Goal: Transaction & Acquisition: Purchase product/service

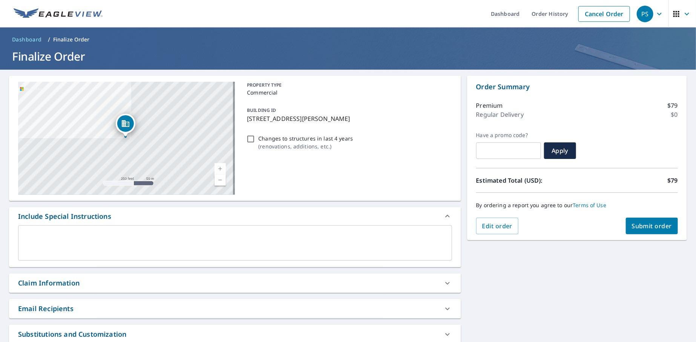
scroll to position [189, 0]
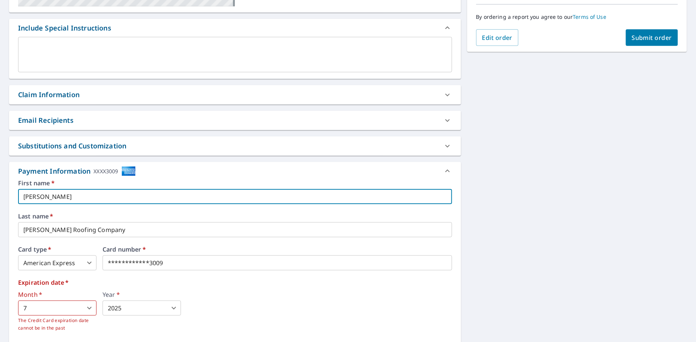
drag, startPoint x: 83, startPoint y: 197, endPoint x: 0, endPoint y: 193, distance: 82.7
click at [0, 193] on div "[STREET_ADDRESS][PERSON_NAME] Aerial Road A standard road map Aerial A detailed…" at bounding box center [348, 137] width 696 height 512
drag, startPoint x: 81, startPoint y: 196, endPoint x: 52, endPoint y: 197, distance: 29.8
click at [52, 197] on input "[PERSON_NAME]" at bounding box center [235, 196] width 434 height 15
type input "[PERSON_NAME]"
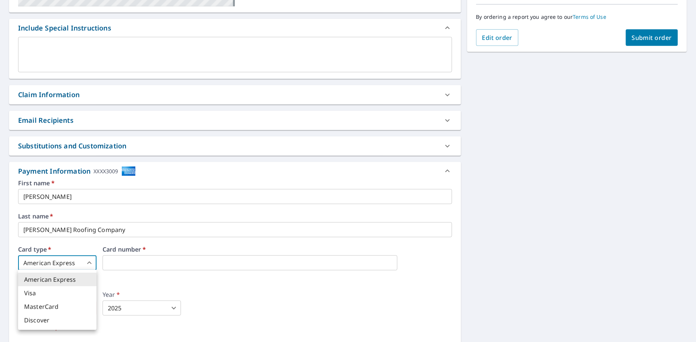
click at [89, 262] on body "PS PS Dashboard Order History Cancel Order PS Dashboard / Finalize Order Finali…" at bounding box center [348, 171] width 696 height 342
click at [51, 292] on li "Visa" at bounding box center [57, 294] width 78 height 14
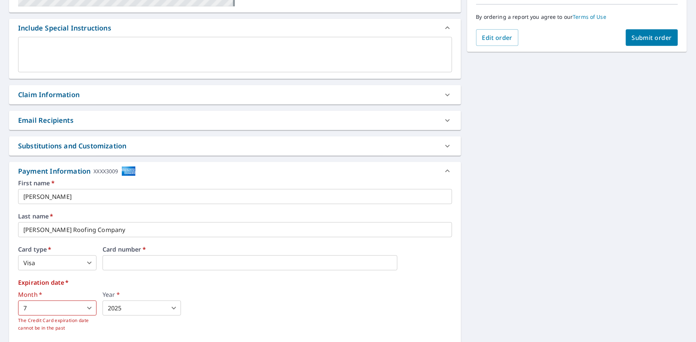
drag, startPoint x: 256, startPoint y: 309, endPoint x: 120, endPoint y: 311, distance: 135.7
click at [256, 309] on div "Month   * 7 7 ​ The Credit Card expiration date cannot be in the past Year   * …" at bounding box center [235, 312] width 434 height 40
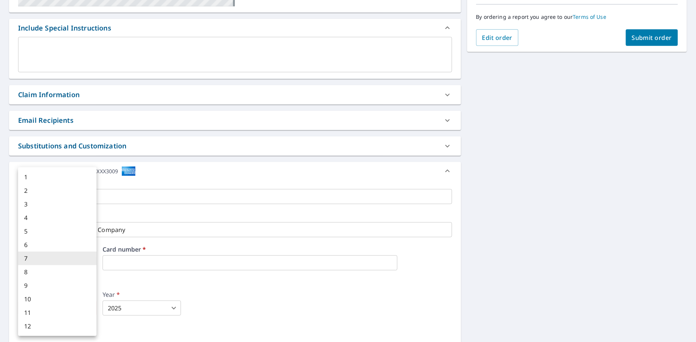
click at [90, 308] on body "PS PS Dashboard Order History Cancel Order PS Dashboard / Finalize Order Finali…" at bounding box center [348, 171] width 696 height 342
click at [32, 231] on li "5" at bounding box center [57, 232] width 78 height 14
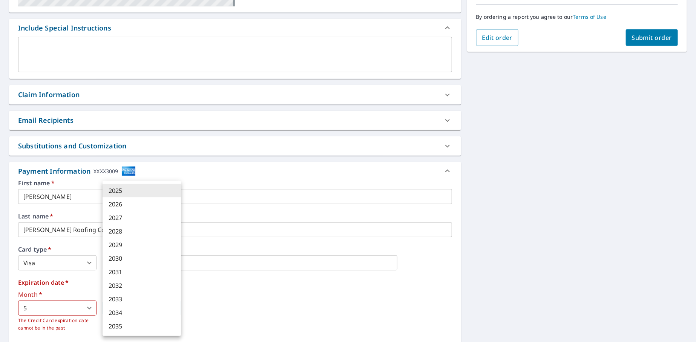
click at [172, 308] on body "PS PS Dashboard Order History Cancel Order PS Dashboard / Finalize Order Finali…" at bounding box center [348, 171] width 696 height 342
click at [119, 234] on li "2028" at bounding box center [142, 232] width 78 height 14
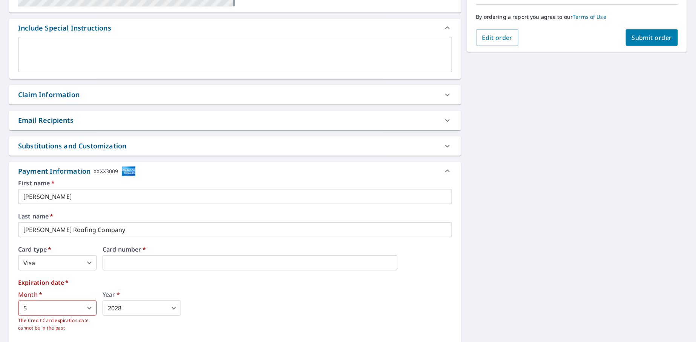
click at [127, 169] on img at bounding box center [128, 171] width 14 height 10
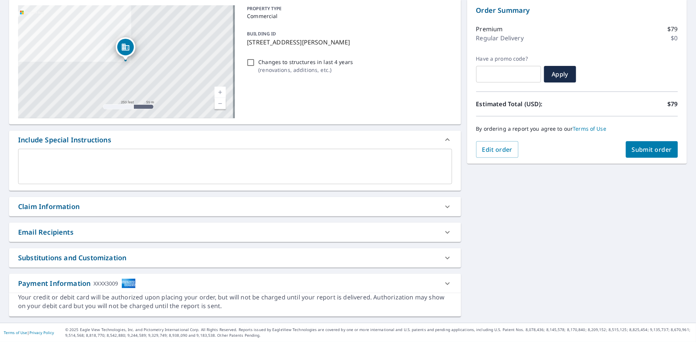
scroll to position [75, 0]
click at [444, 283] on icon at bounding box center [447, 285] width 9 height 9
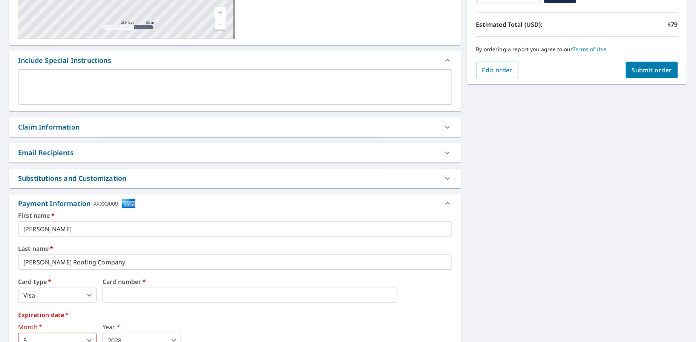
scroll to position [189, 0]
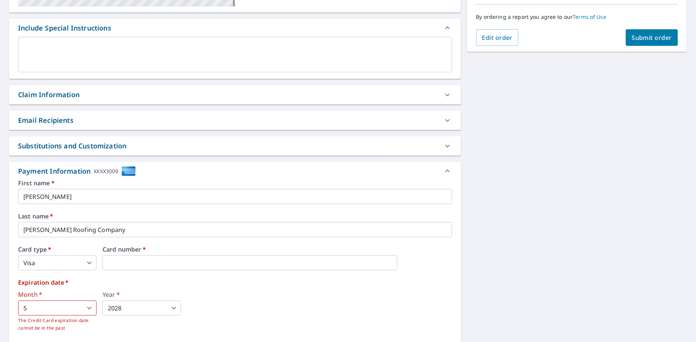
click at [81, 280] on label "Expiration date   *" at bounding box center [235, 283] width 434 height 6
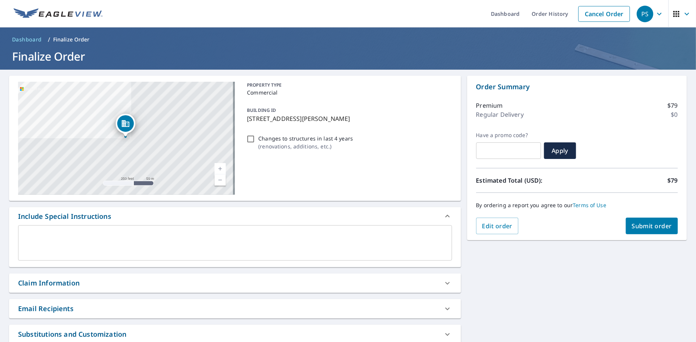
click at [639, 12] on div "PS" at bounding box center [645, 14] width 17 height 17
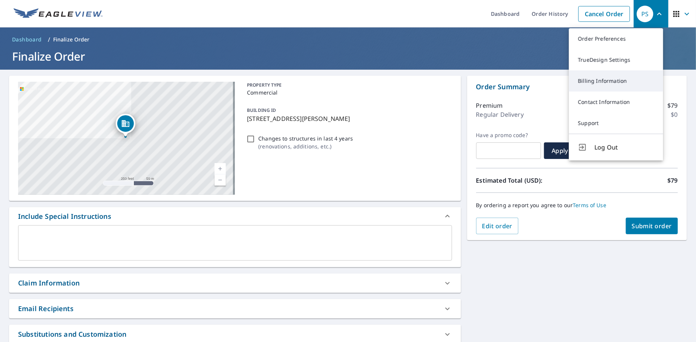
click at [604, 78] on link "Billing Information" at bounding box center [616, 81] width 94 height 21
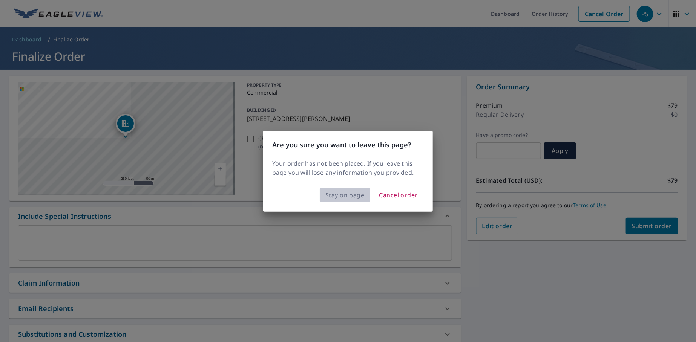
click at [349, 197] on span "Stay on page" at bounding box center [344, 195] width 39 height 11
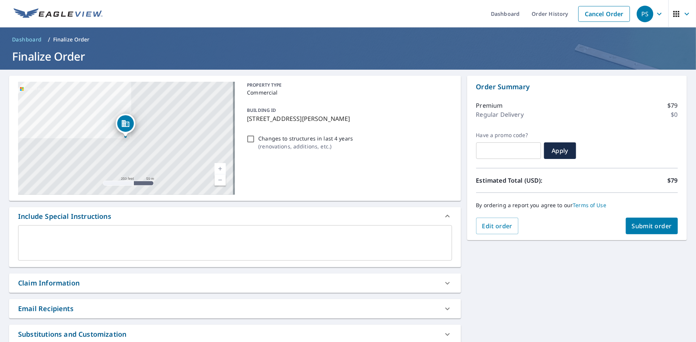
click at [656, 14] on icon "button" at bounding box center [659, 13] width 9 height 9
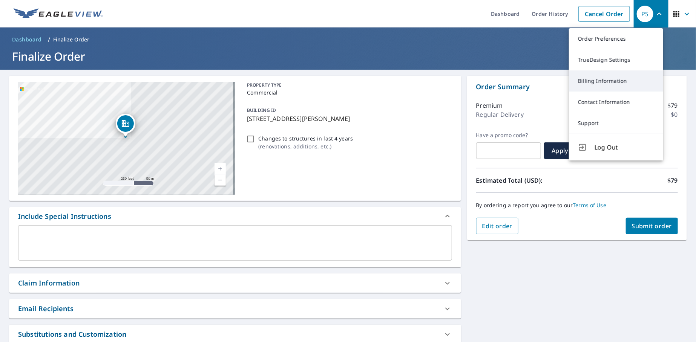
click at [593, 79] on link "Billing Information" at bounding box center [616, 81] width 94 height 21
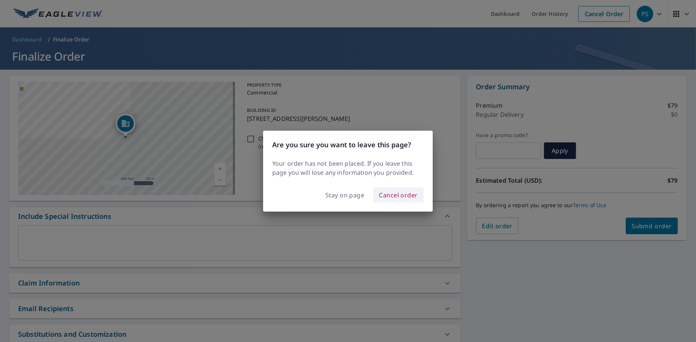
click at [397, 194] on span "Cancel order" at bounding box center [398, 195] width 39 height 11
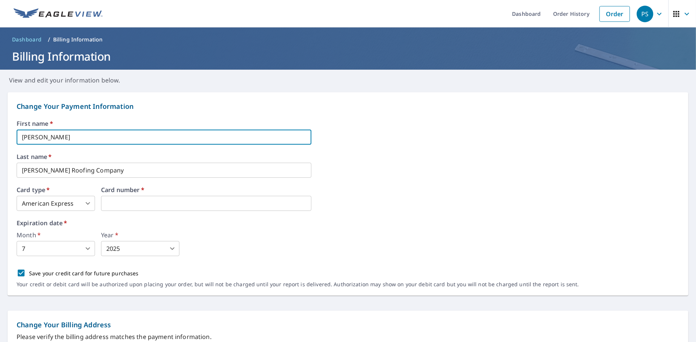
drag, startPoint x: 74, startPoint y: 138, endPoint x: 0, endPoint y: 130, distance: 74.3
type input "[PERSON_NAME]"
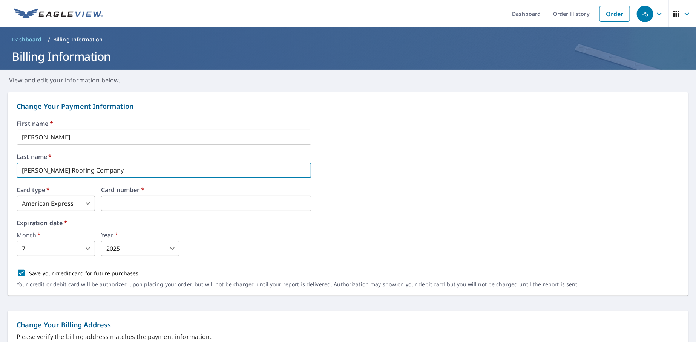
drag, startPoint x: 104, startPoint y: 169, endPoint x: 0, endPoint y: 158, distance: 104.3
type input "[PERSON_NAME]"
click at [89, 202] on body "PS PS Dashboard Order History Order PS Dashboard / Billing Information Billing …" at bounding box center [348, 171] width 696 height 342
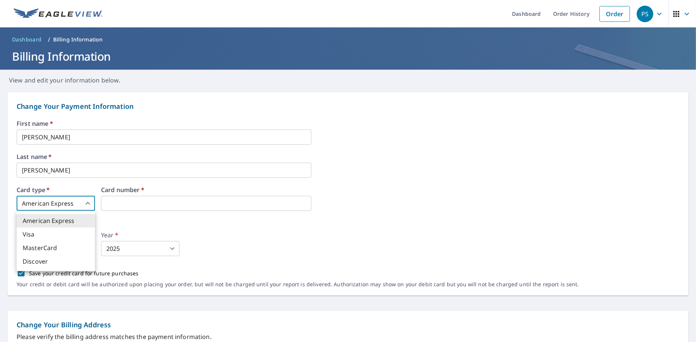
click at [54, 236] on li "Visa" at bounding box center [56, 235] width 78 height 14
type input "2"
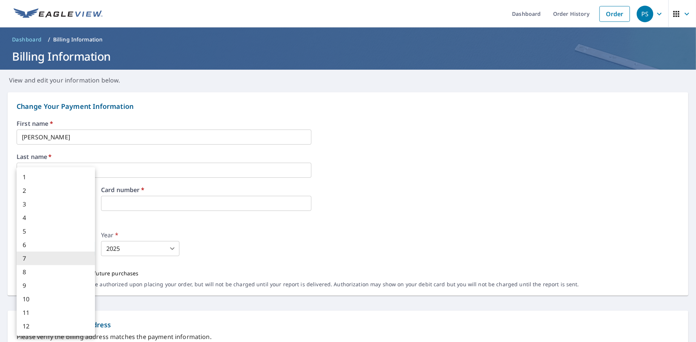
click at [40, 253] on body "PS PS Dashboard Order History Order PS Dashboard / Billing Information Billing …" at bounding box center [348, 171] width 696 height 342
click at [26, 235] on li "5" at bounding box center [56, 232] width 78 height 14
type input "5"
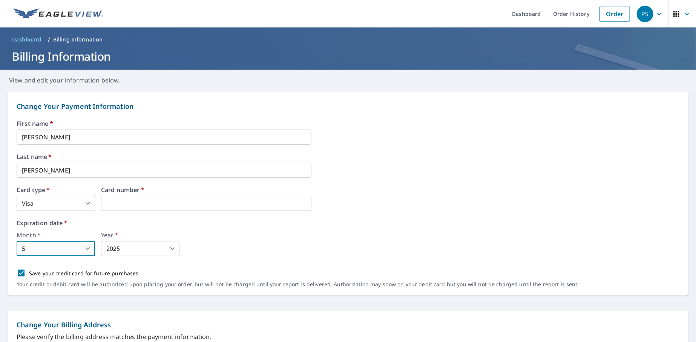
click at [129, 251] on body "PS PS Dashboard Order History Order PS Dashboard / Billing Information Billing …" at bounding box center [348, 171] width 696 height 342
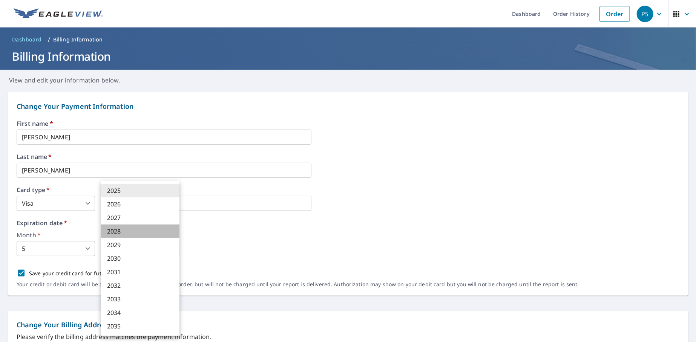
click at [117, 230] on li "2028" at bounding box center [140, 232] width 78 height 14
type input "2028"
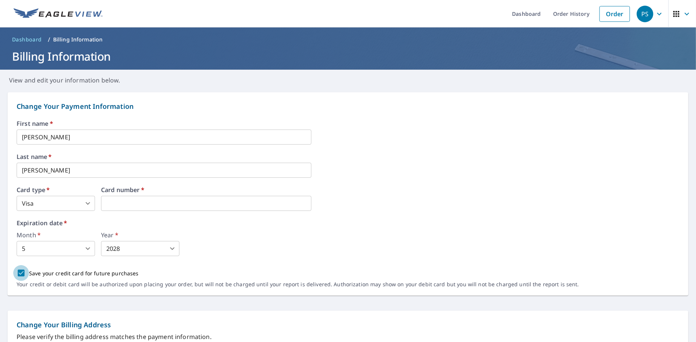
click at [21, 275] on input "Save your credit card for future purchases" at bounding box center [21, 273] width 16 height 16
checkbox input "false"
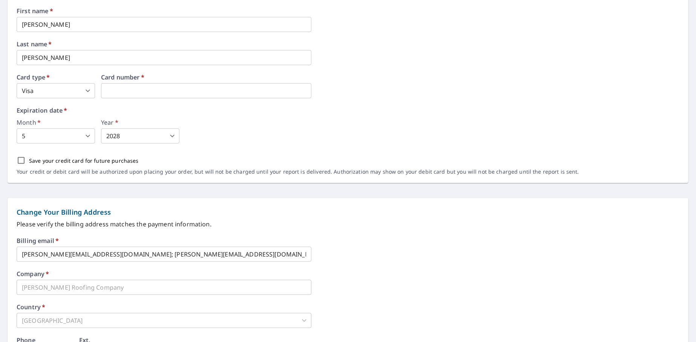
scroll to position [151, 0]
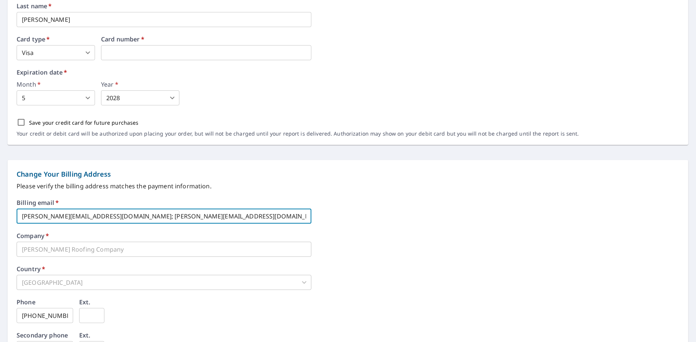
click at [101, 217] on input "[PERSON_NAME][EMAIL_ADDRESS][DOMAIN_NAME]; [PERSON_NAME][EMAIL_ADDRESS][DOMAIN_…" at bounding box center [164, 216] width 295 height 15
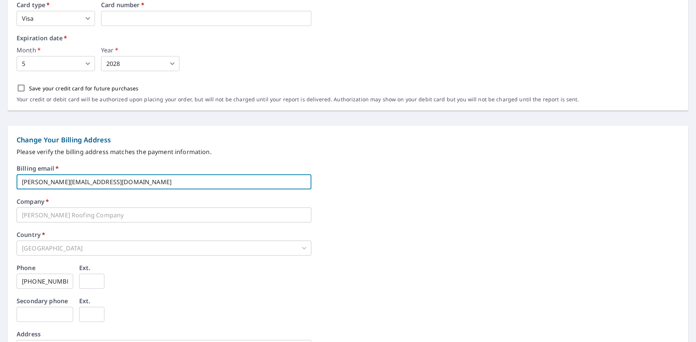
scroll to position [290, 0]
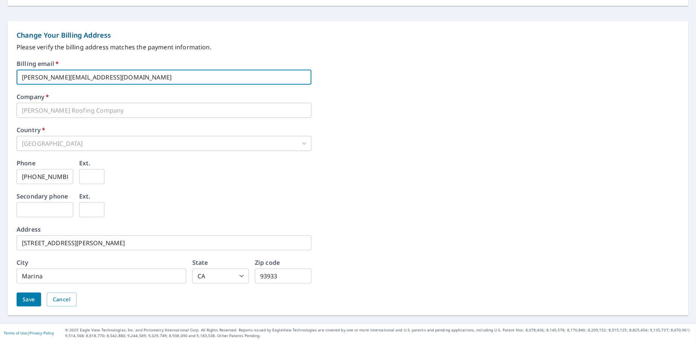
type input "[PERSON_NAME][EMAIL_ADDRESS][DOMAIN_NAME]"
click at [26, 300] on span "Save" at bounding box center [29, 299] width 12 height 9
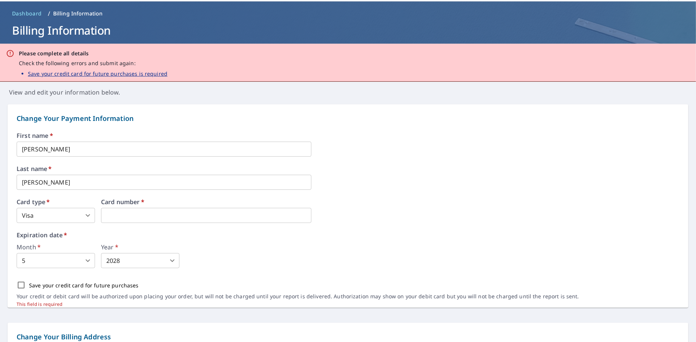
scroll to position [38, 0]
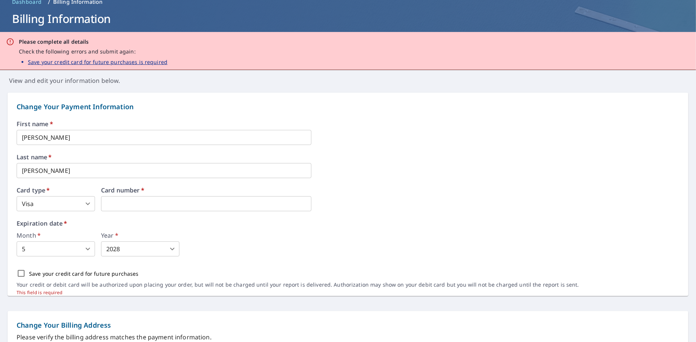
click at [20, 274] on input "Save your credit card for future purchases" at bounding box center [21, 274] width 16 height 16
checkbox input "true"
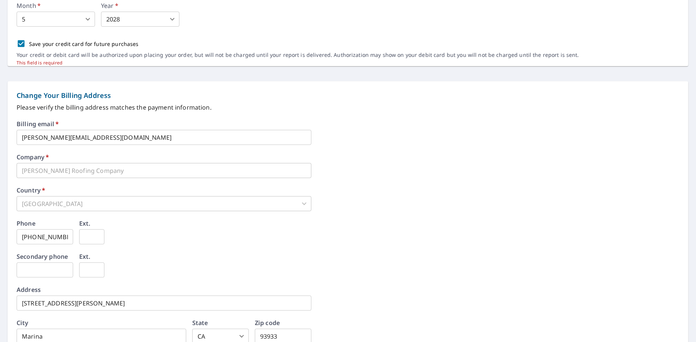
scroll to position [328, 0]
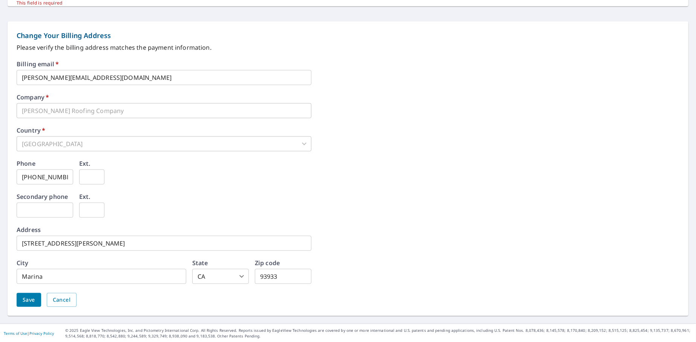
click at [25, 302] on span "Save" at bounding box center [29, 300] width 12 height 9
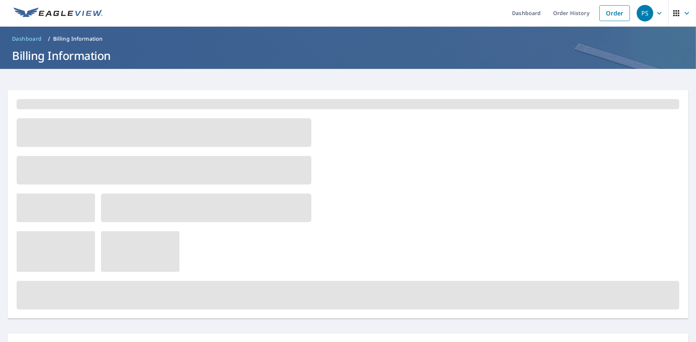
scroll to position [0, 0]
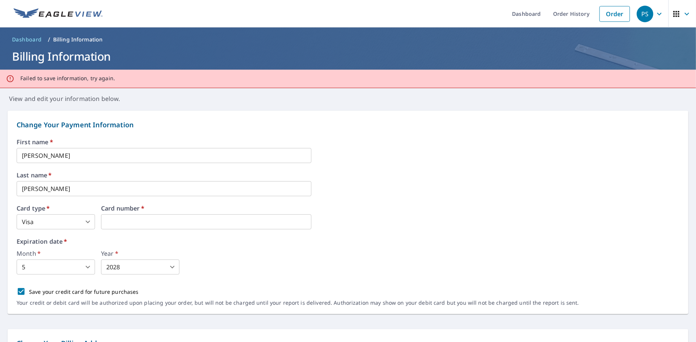
click at [334, 251] on div "Month   * 5 5 ​ Year   * 2028 2028 ​" at bounding box center [348, 263] width 663 height 24
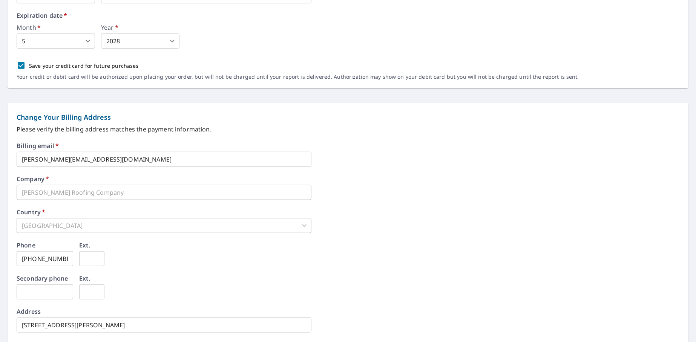
scroll to position [308, 0]
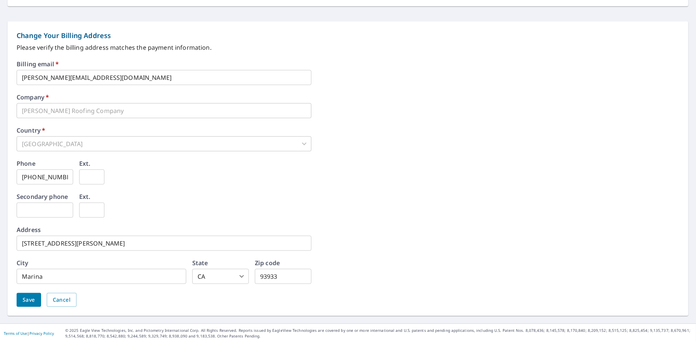
click at [31, 303] on span "Save" at bounding box center [29, 300] width 12 height 9
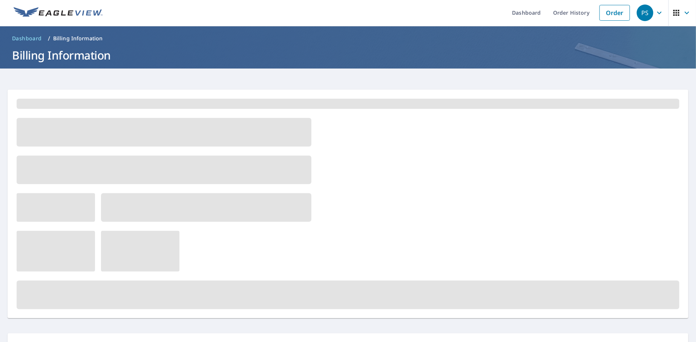
scroll to position [0, 0]
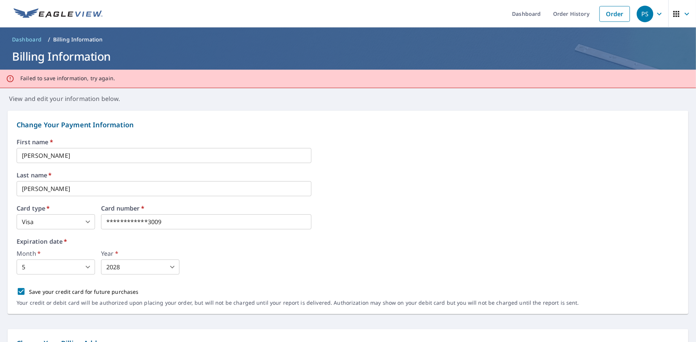
click at [134, 76] on div "Failed to save information, try again." at bounding box center [348, 79] width 696 height 18
click at [111, 236] on div "First name   * [PERSON_NAME] ​ Last name   * [PERSON_NAME] ​ Card type   * Visa…" at bounding box center [348, 226] width 663 height 175
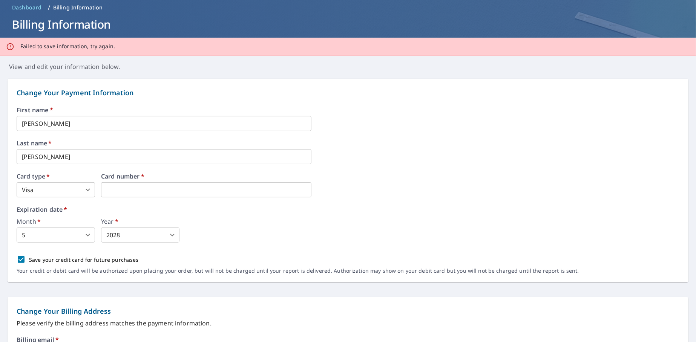
scroll to position [75, 0]
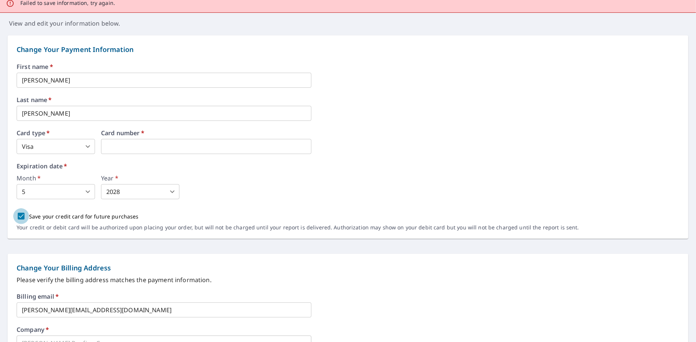
click at [18, 215] on input "Save your credit card for future purchases" at bounding box center [21, 217] width 16 height 16
checkbox input "false"
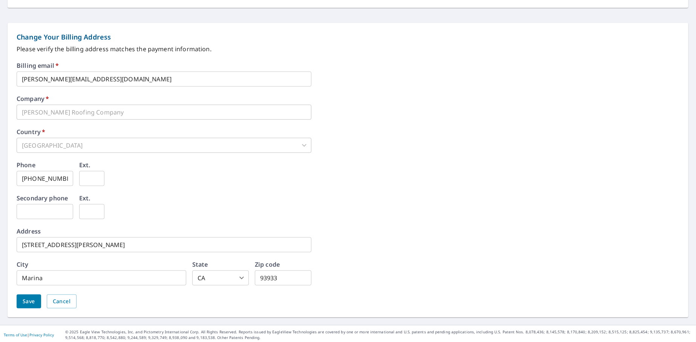
scroll to position [308, 0]
click at [23, 302] on span "Save" at bounding box center [29, 300] width 12 height 9
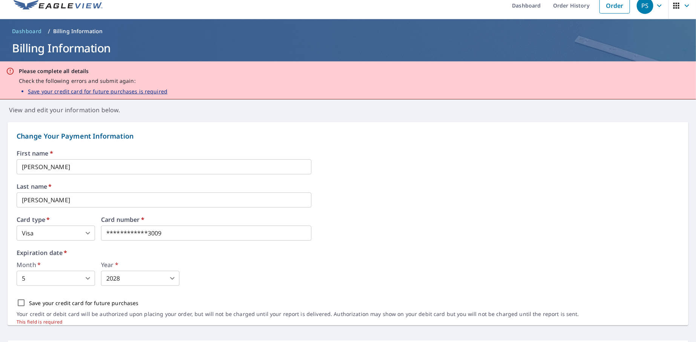
scroll to position [0, 0]
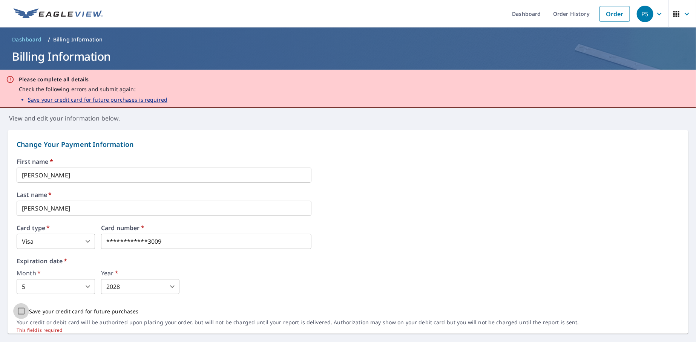
click at [22, 310] on input "Save your credit card for future purchases" at bounding box center [21, 312] width 16 height 16
click at [128, 225] on label "Card number   *" at bounding box center [206, 228] width 210 height 6
click at [339, 262] on label "Expiration date   *" at bounding box center [348, 261] width 663 height 6
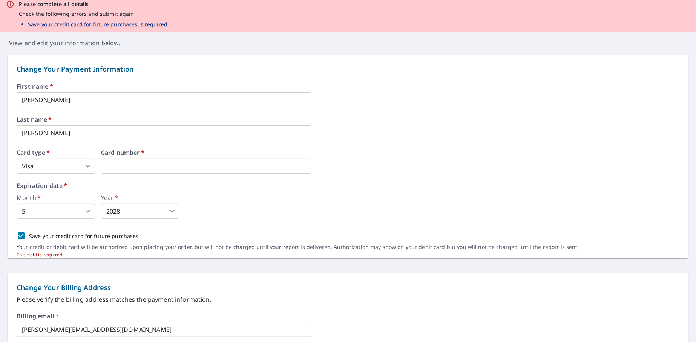
scroll to position [151, 0]
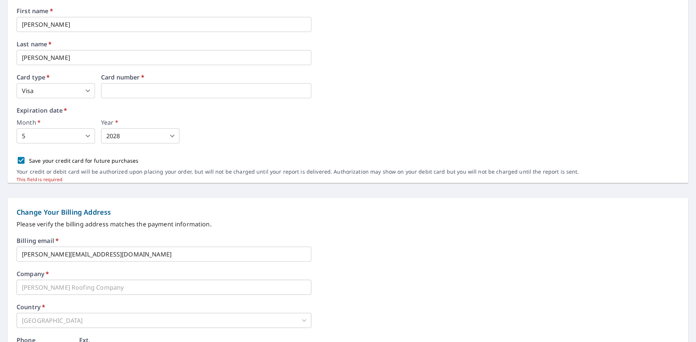
click at [20, 161] on input "Save your credit card for future purchases" at bounding box center [21, 161] width 16 height 16
checkbox input "true"
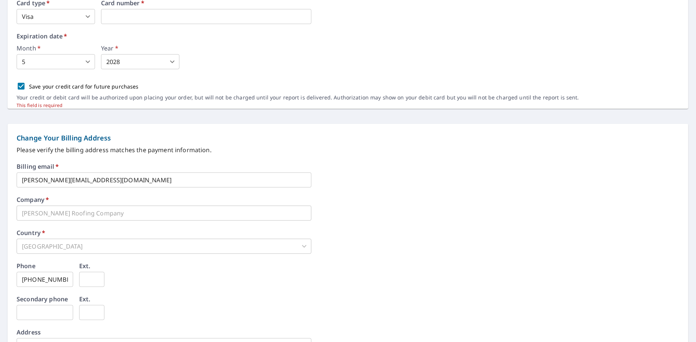
scroll to position [328, 0]
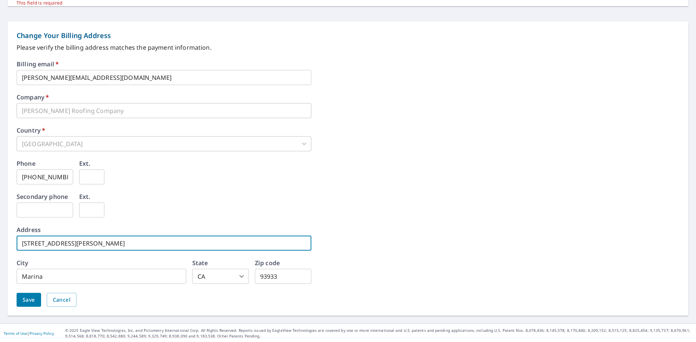
click at [92, 242] on input "[STREET_ADDRESS][PERSON_NAME]" at bounding box center [164, 243] width 295 height 15
drag, startPoint x: 98, startPoint y: 246, endPoint x: 0, endPoint y: 241, distance: 98.1
click at [0, 241] on form "Change Your Payment Information First name   * [PERSON_NAME] ​ Last name   * [P…" at bounding box center [348, 59] width 696 height 529
type input "[STREET_ADDRESS]"
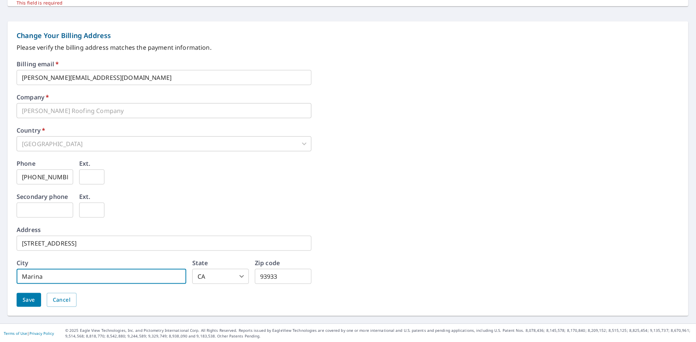
drag, startPoint x: 49, startPoint y: 276, endPoint x: 0, endPoint y: 275, distance: 49.0
click at [0, 275] on form "Change Your Payment Information First name   * [PERSON_NAME] ​ Last name   * [P…" at bounding box center [348, 59] width 696 height 529
type input "[PERSON_NAME]"
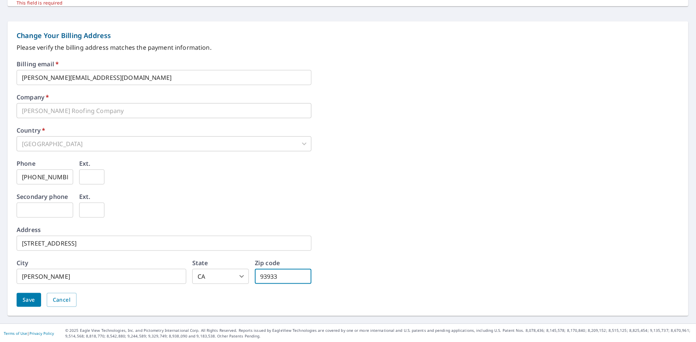
drag, startPoint x: 279, startPoint y: 274, endPoint x: 270, endPoint y: 273, distance: 8.4
click at [270, 273] on input "93933" at bounding box center [283, 276] width 57 height 15
type input "93901"
drag, startPoint x: 414, startPoint y: 286, endPoint x: 397, endPoint y: 287, distance: 17.8
click at [412, 286] on div "Billing email   * [PERSON_NAME][EMAIL_ADDRESS][DOMAIN_NAME] ​ Company   * [PERS…" at bounding box center [348, 188] width 663 height 255
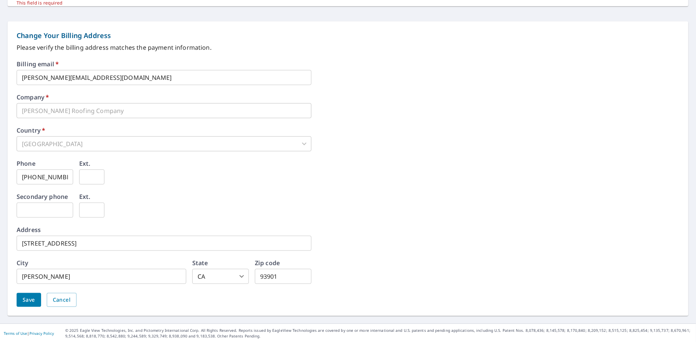
click at [25, 299] on span "Save" at bounding box center [29, 300] width 12 height 9
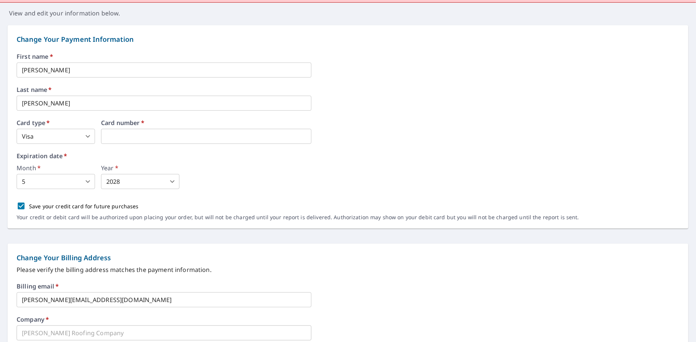
scroll to position [82, 0]
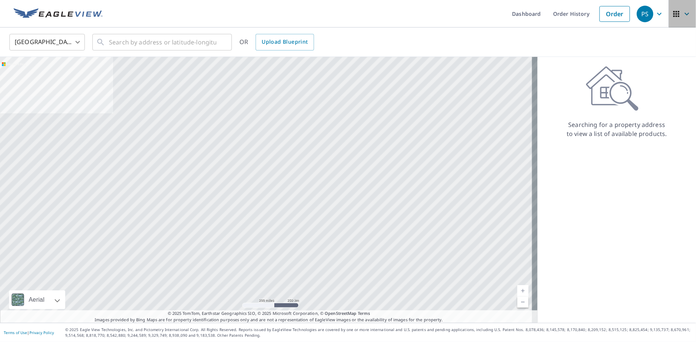
click at [673, 12] on icon "button" at bounding box center [676, 14] width 6 height 6
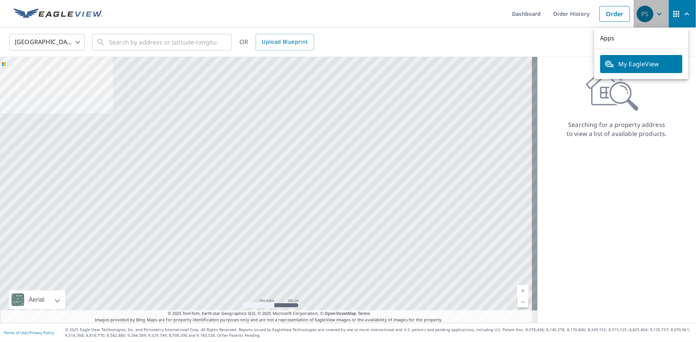
click at [638, 14] on div "PS" at bounding box center [645, 14] width 17 height 17
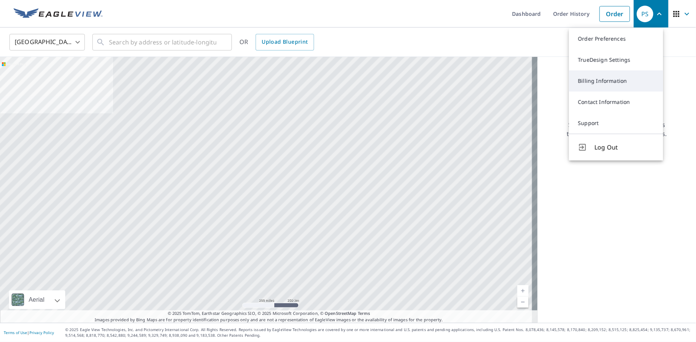
click at [602, 78] on link "Billing Information" at bounding box center [616, 81] width 94 height 21
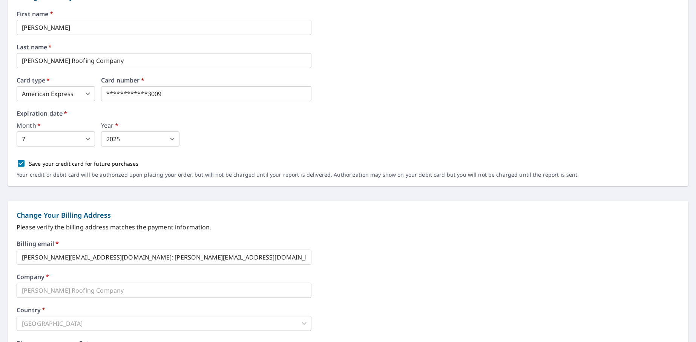
scroll to position [26, 0]
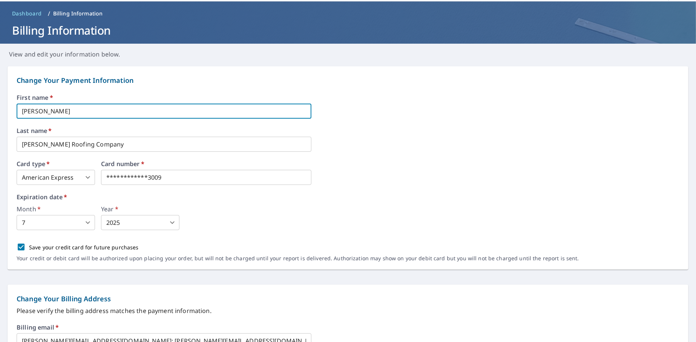
drag, startPoint x: 72, startPoint y: 108, endPoint x: 0, endPoint y: 108, distance: 72.0
click at [0, 108] on form "**********" at bounding box center [348, 323] width 696 height 529
type input "[PERSON_NAME]"
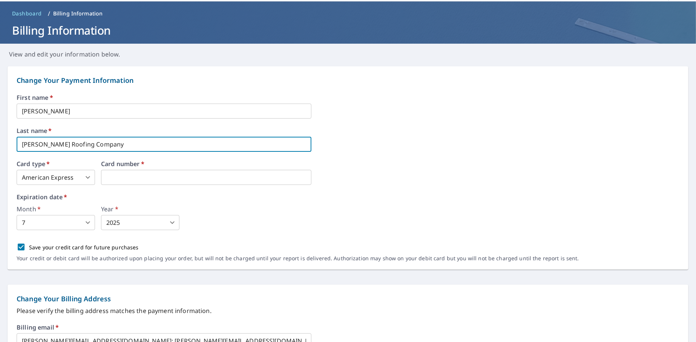
drag, startPoint x: 109, startPoint y: 146, endPoint x: 0, endPoint y: 141, distance: 108.7
click at [0, 141] on form "Change Your Payment Information First name   * [PERSON_NAME] Last name   * [PER…" at bounding box center [348, 323] width 696 height 529
type input "[PERSON_NAME]"
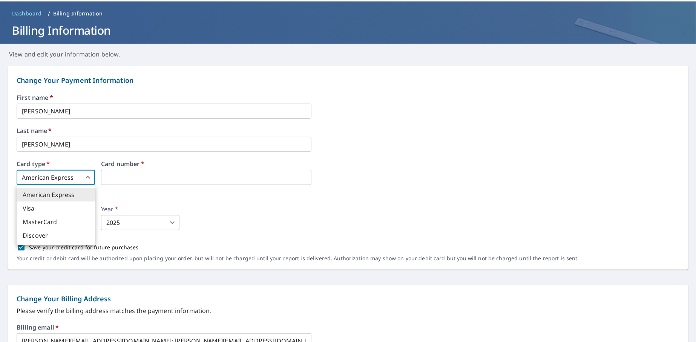
click at [86, 177] on body "PS PS Dashboard Order History Order PS Dashboard / Billing Information Billing …" at bounding box center [348, 171] width 696 height 342
click at [38, 207] on li "Visa" at bounding box center [56, 209] width 78 height 14
type input "2"
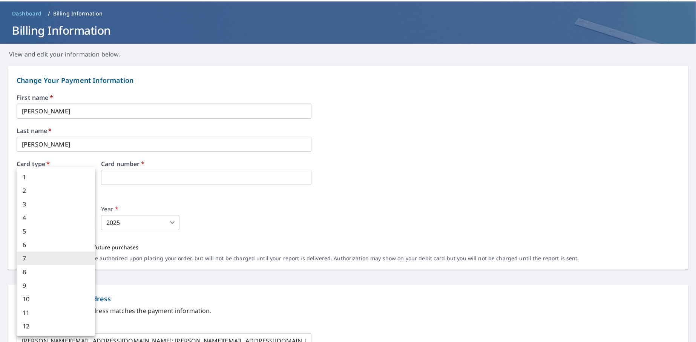
click at [89, 224] on body "PS PS Dashboard Order History Order PS Dashboard / Billing Information Billing …" at bounding box center [348, 171] width 696 height 342
click at [32, 233] on li "5" at bounding box center [56, 232] width 78 height 14
type input "5"
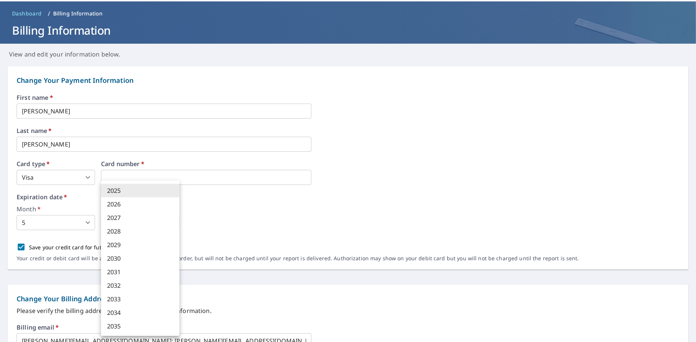
click at [123, 221] on body "PS PS Dashboard Order History Order PS Dashboard / Billing Information Billing …" at bounding box center [348, 171] width 696 height 342
click at [123, 231] on li "2028" at bounding box center [140, 232] width 78 height 14
type input "2028"
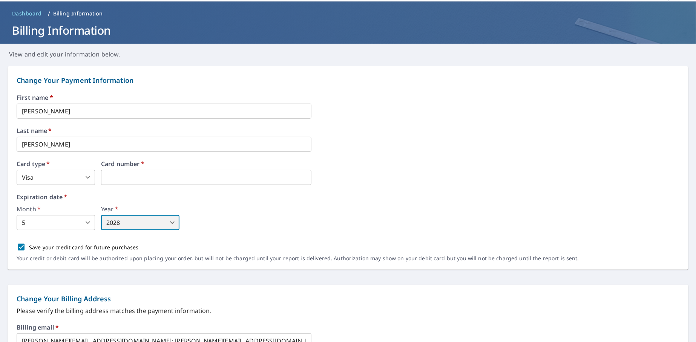
scroll to position [64, 0]
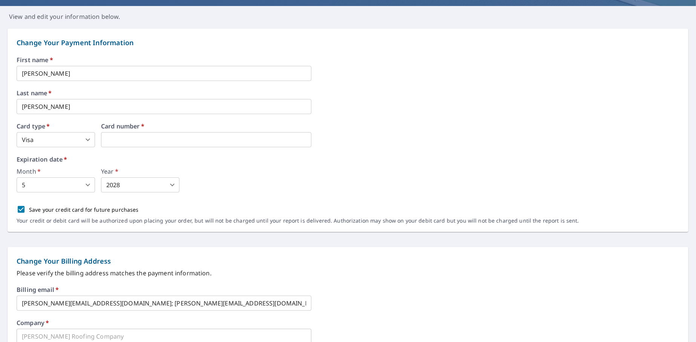
click at [213, 194] on div "First name   * [PERSON_NAME] Last name   * [PERSON_NAME] ​ Card type   * Visa 2…" at bounding box center [348, 144] width 663 height 175
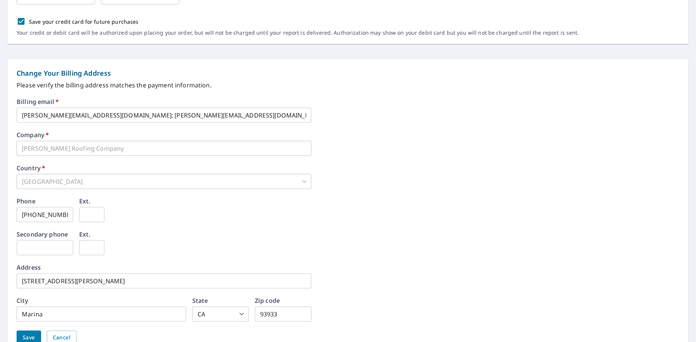
scroll to position [290, 0]
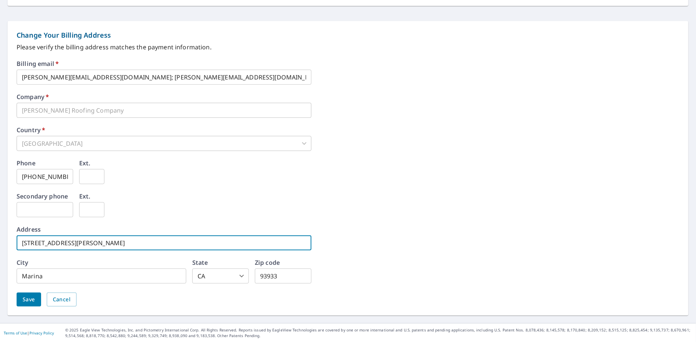
drag, startPoint x: 87, startPoint y: 245, endPoint x: 0, endPoint y: 235, distance: 88.1
click at [0, 235] on form "Change Your Payment Information First name   * [PERSON_NAME] Last name   * [PER…" at bounding box center [348, 59] width 696 height 529
type input "[STREET_ADDRESS]"
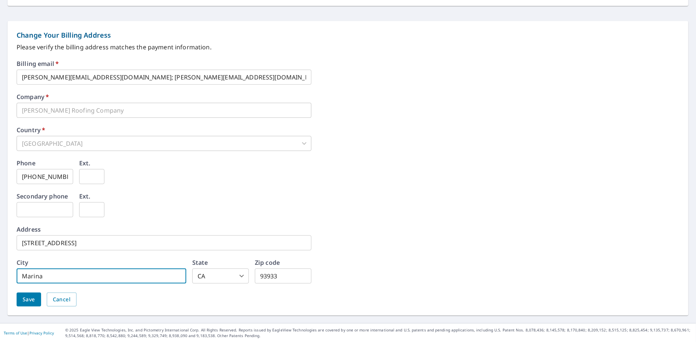
drag, startPoint x: 46, startPoint y: 277, endPoint x: 0, endPoint y: 269, distance: 47.1
click at [0, 269] on form "Change Your Payment Information First name   * [PERSON_NAME] Last name   * [PER…" at bounding box center [348, 59] width 696 height 529
type input "[PERSON_NAME]"
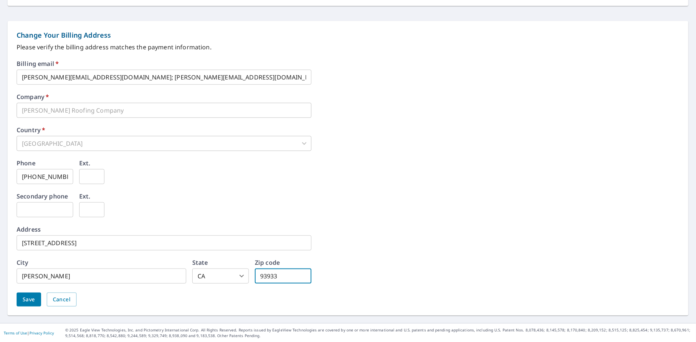
drag, startPoint x: 281, startPoint y: 276, endPoint x: 168, endPoint y: 264, distance: 113.8
click at [175, 270] on div "City [GEOGRAPHIC_DATA] ​ State [US_STATE] [GEOGRAPHIC_DATA] ​ Zip code 93933 ​" at bounding box center [164, 272] width 295 height 24
type input "93901"
click at [402, 271] on div "Billing email   * [PERSON_NAME][EMAIL_ADDRESS][DOMAIN_NAME]; [PERSON_NAME][EMAI…" at bounding box center [348, 188] width 663 height 255
click at [24, 300] on span "Save" at bounding box center [29, 299] width 12 height 9
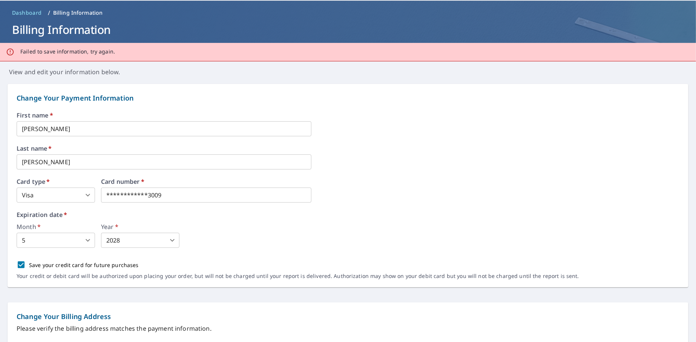
scroll to position [0, 0]
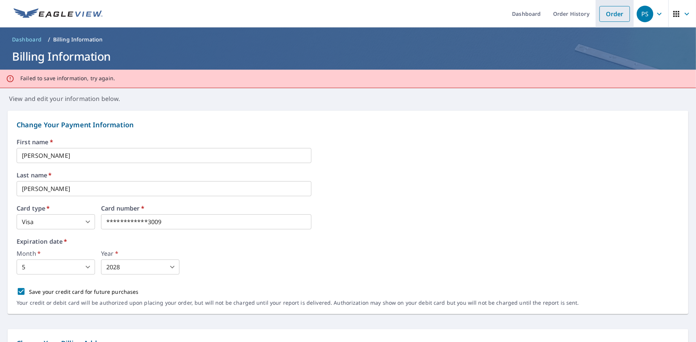
click at [606, 12] on link "Order" at bounding box center [614, 14] width 31 height 16
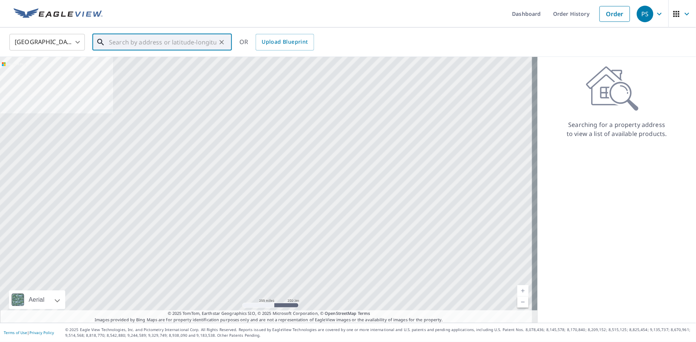
click at [117, 40] on input "text" at bounding box center [162, 42] width 107 height 21
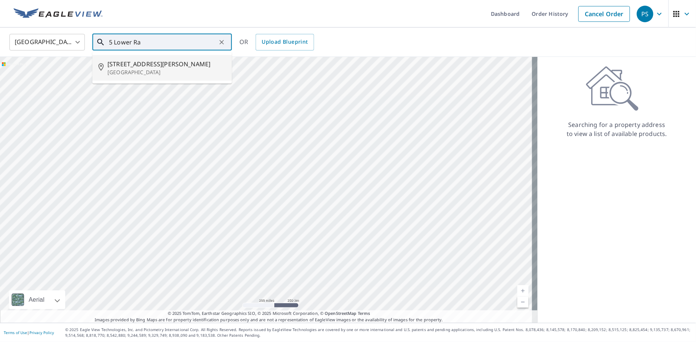
click at [153, 69] on p "[GEOGRAPHIC_DATA]" at bounding box center [166, 73] width 118 height 8
type input "[STREET_ADDRESS][PERSON_NAME][PERSON_NAME]"
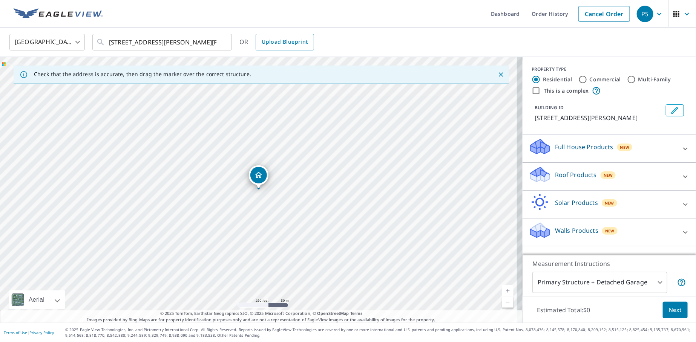
click at [558, 146] on p "Full House Products" at bounding box center [584, 147] width 58 height 9
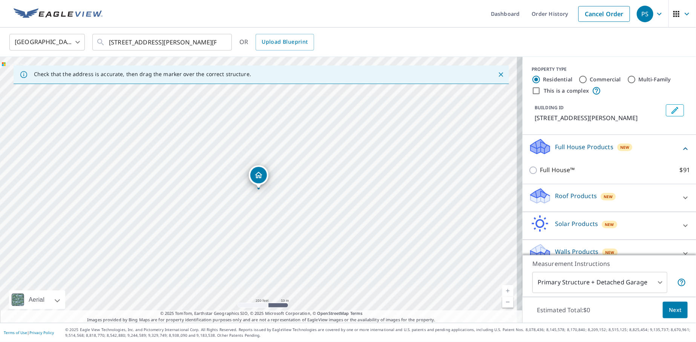
click at [555, 193] on p "Roof Products" at bounding box center [576, 196] width 42 height 9
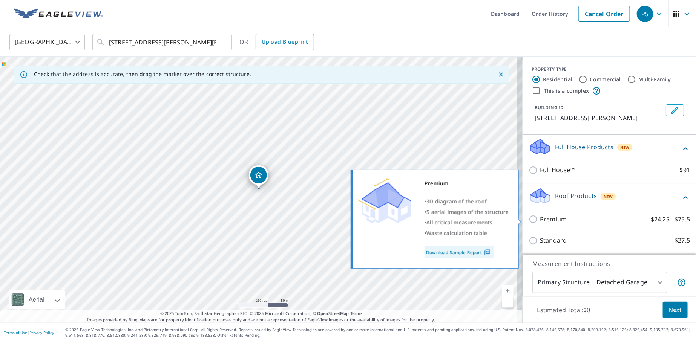
click at [531, 220] on input "Premium $24.25 - $75.5" at bounding box center [534, 219] width 11 height 9
checkbox input "true"
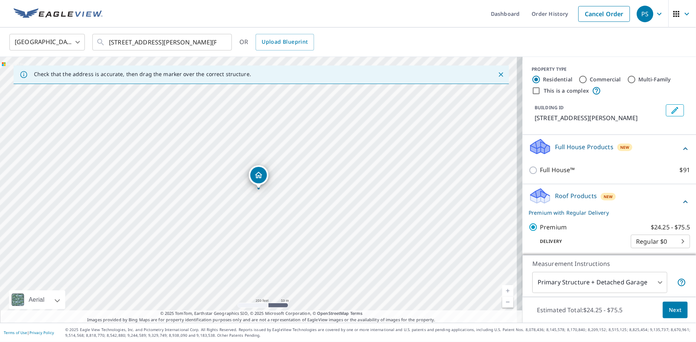
click at [669, 310] on span "Next" at bounding box center [675, 310] width 13 height 9
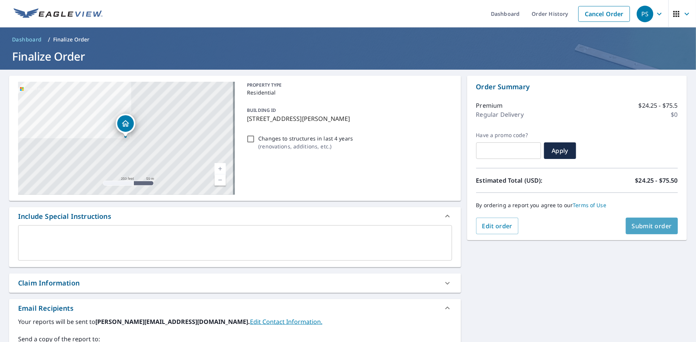
click at [649, 224] on span "Submit order" at bounding box center [652, 226] width 40 height 8
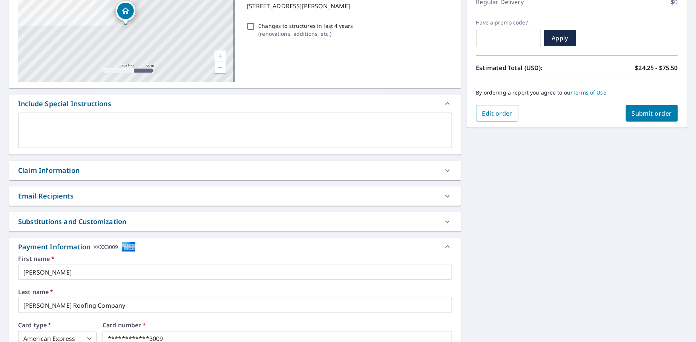
scroll to position [226, 0]
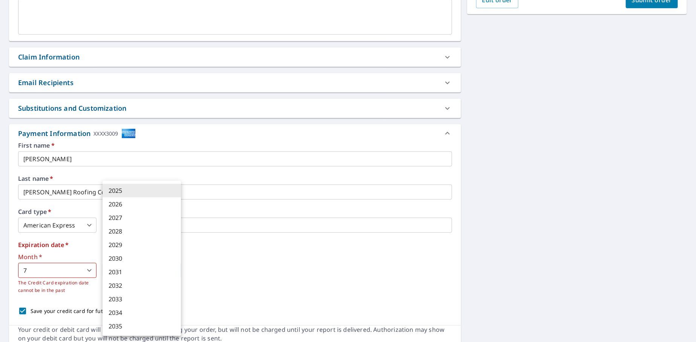
click at [162, 271] on body "PS PS Dashboard Order History Cancel Order PS Dashboard / Finalize Order Finali…" at bounding box center [348, 171] width 696 height 342
click at [221, 286] on div at bounding box center [348, 171] width 696 height 342
